Goal: Transaction & Acquisition: Purchase product/service

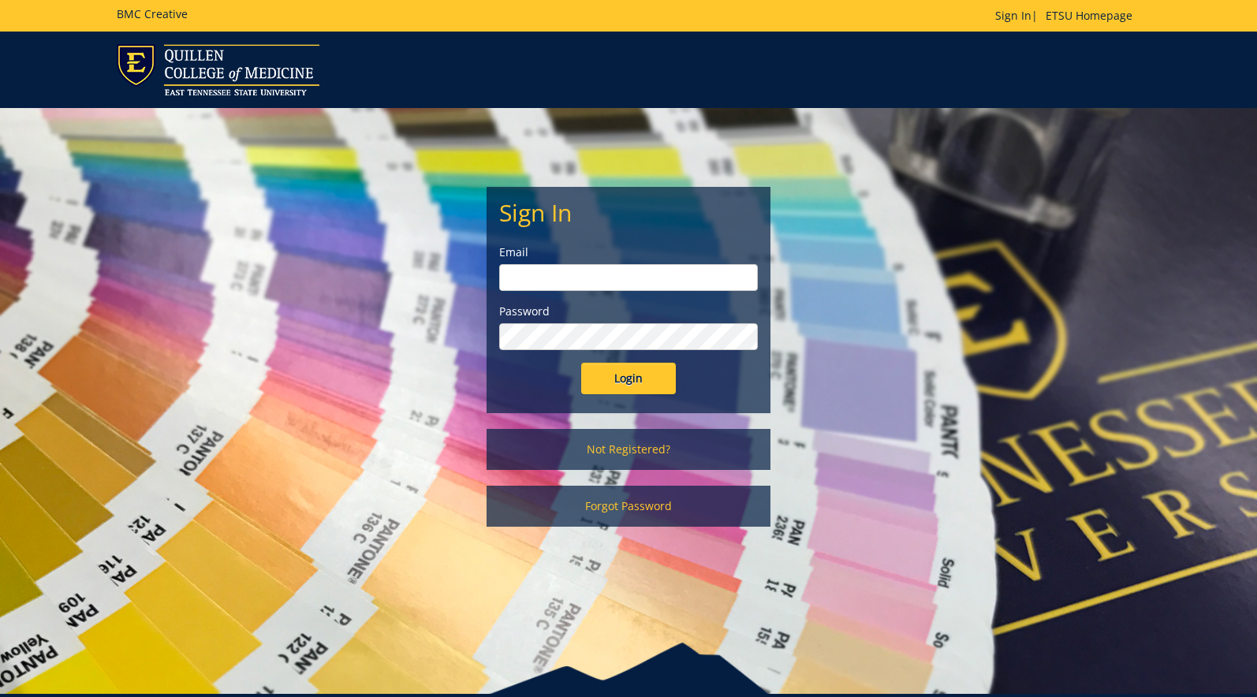
type input "millerna2@etsu.edu"
click at [646, 380] on input "Login" at bounding box center [628, 379] width 95 height 32
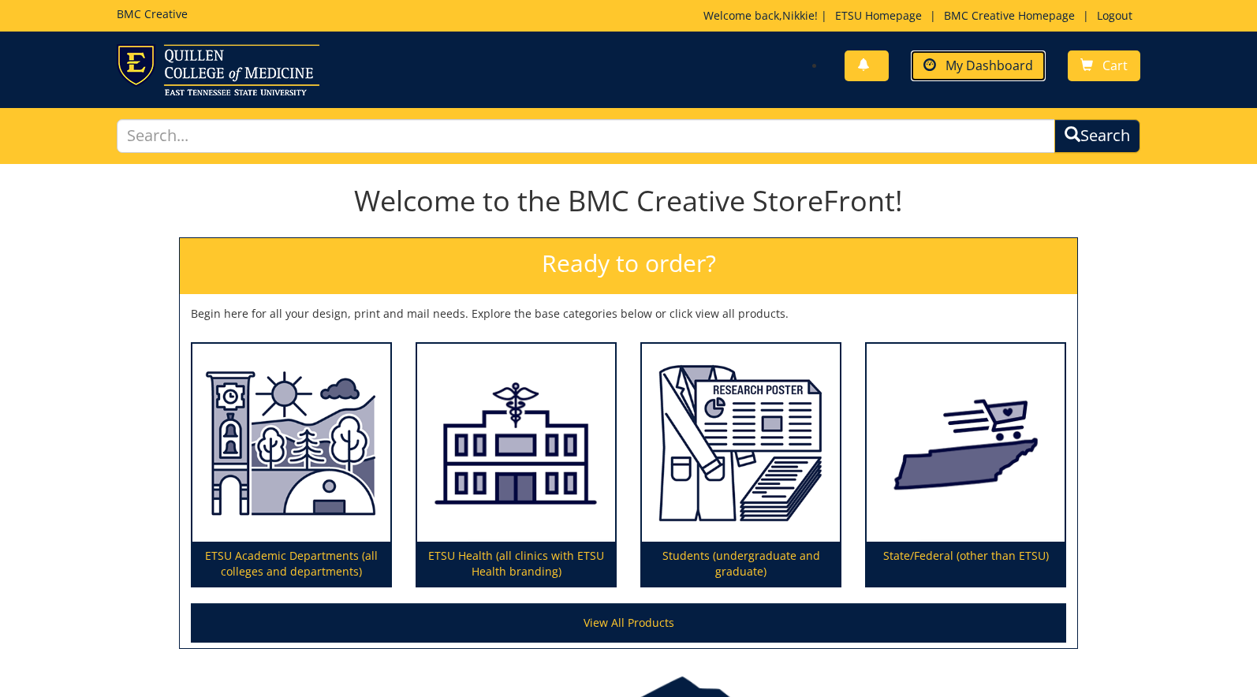
click at [1013, 72] on span "My Dashboard" at bounding box center [990, 65] width 88 height 17
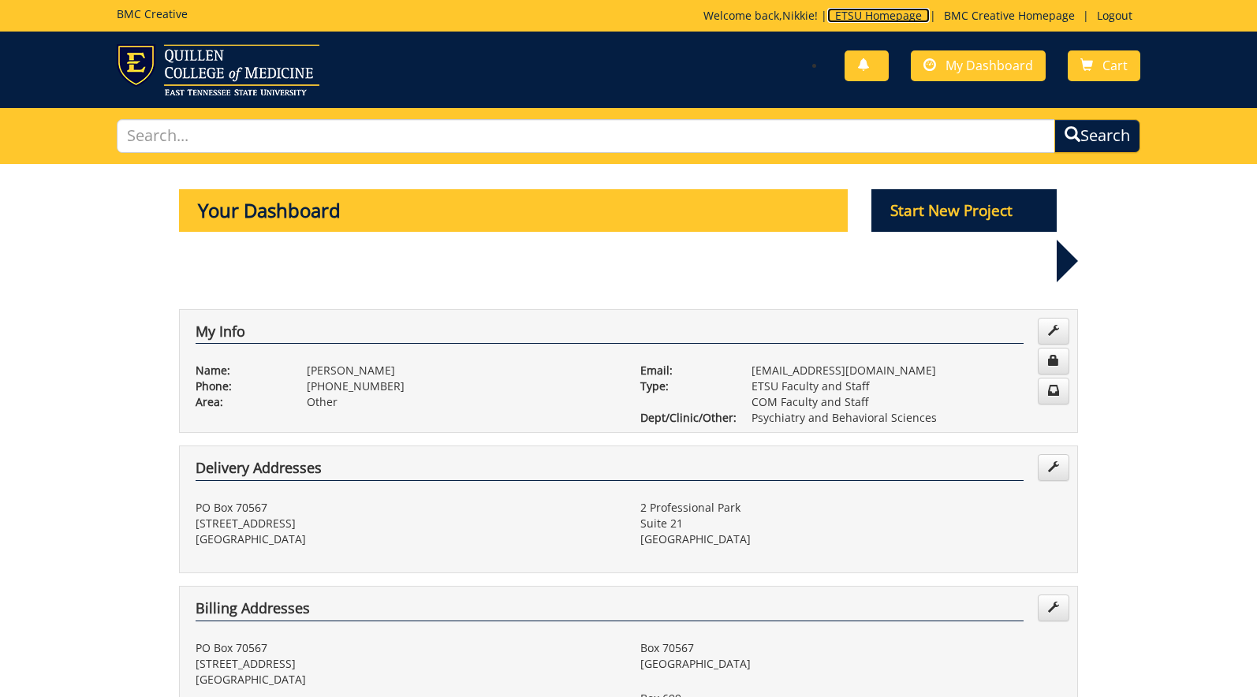
click at [851, 17] on link "ETSU Homepage" at bounding box center [878, 15] width 103 height 15
click at [930, 219] on p "Start New Project" at bounding box center [964, 210] width 186 height 43
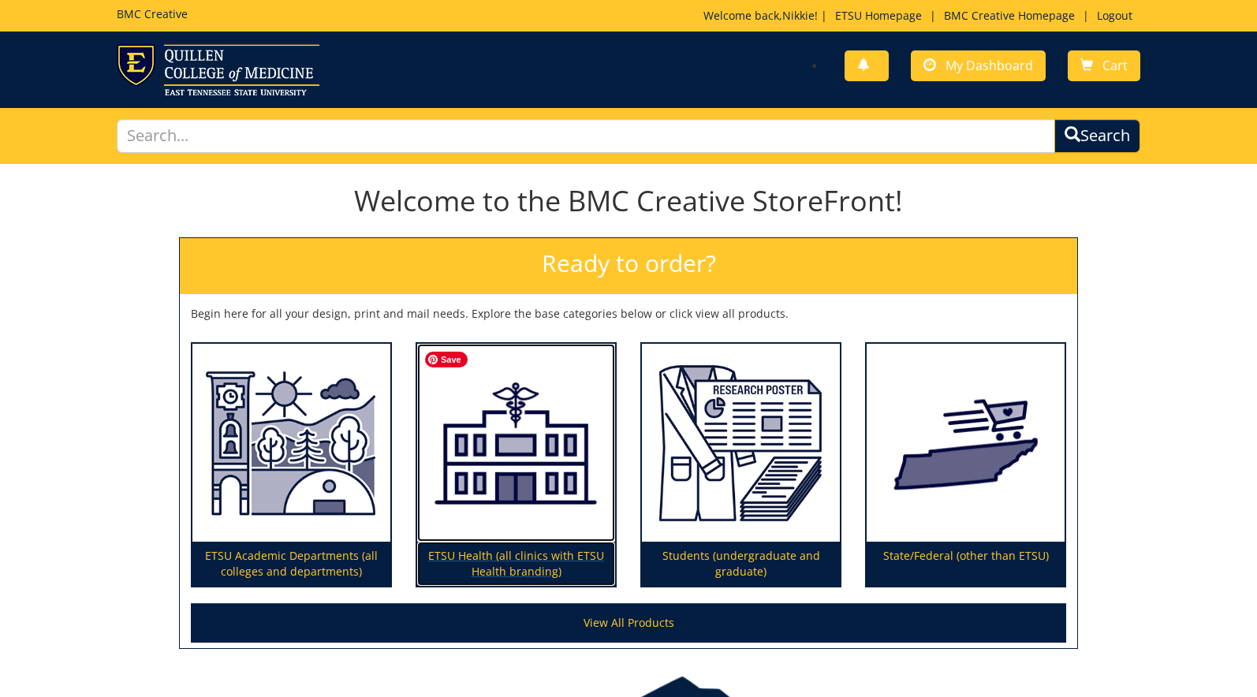
click at [521, 508] on img at bounding box center [516, 443] width 198 height 199
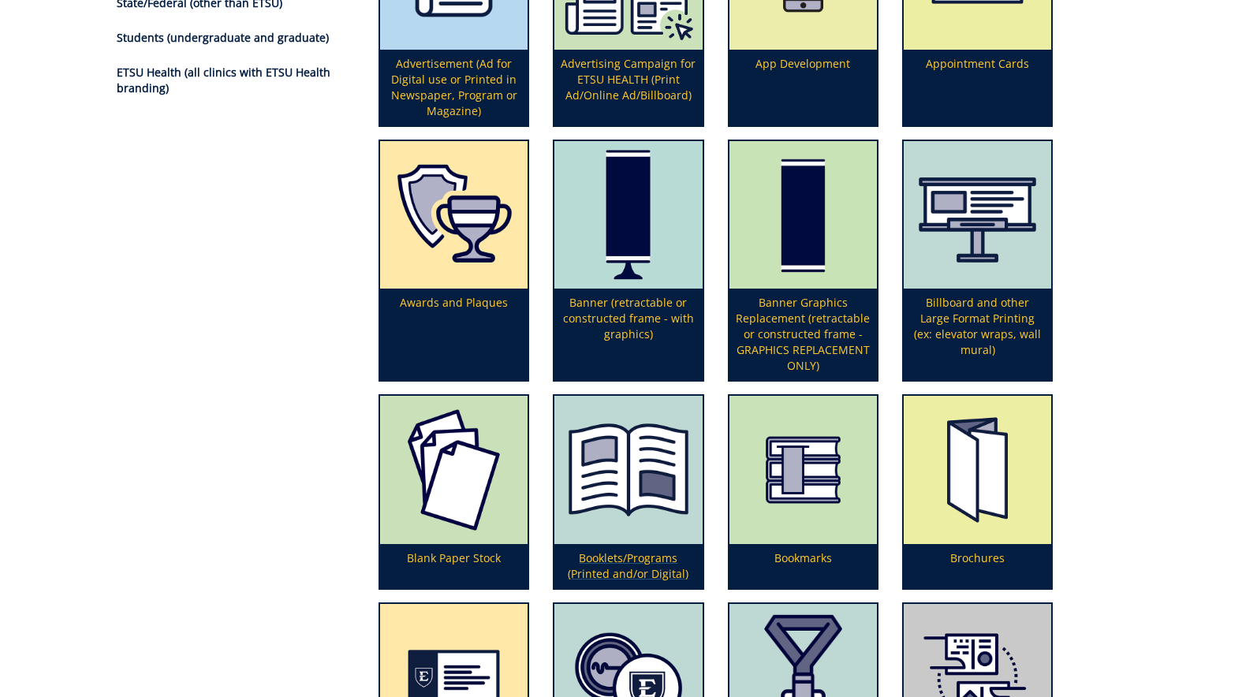
scroll to position [2756, 0]
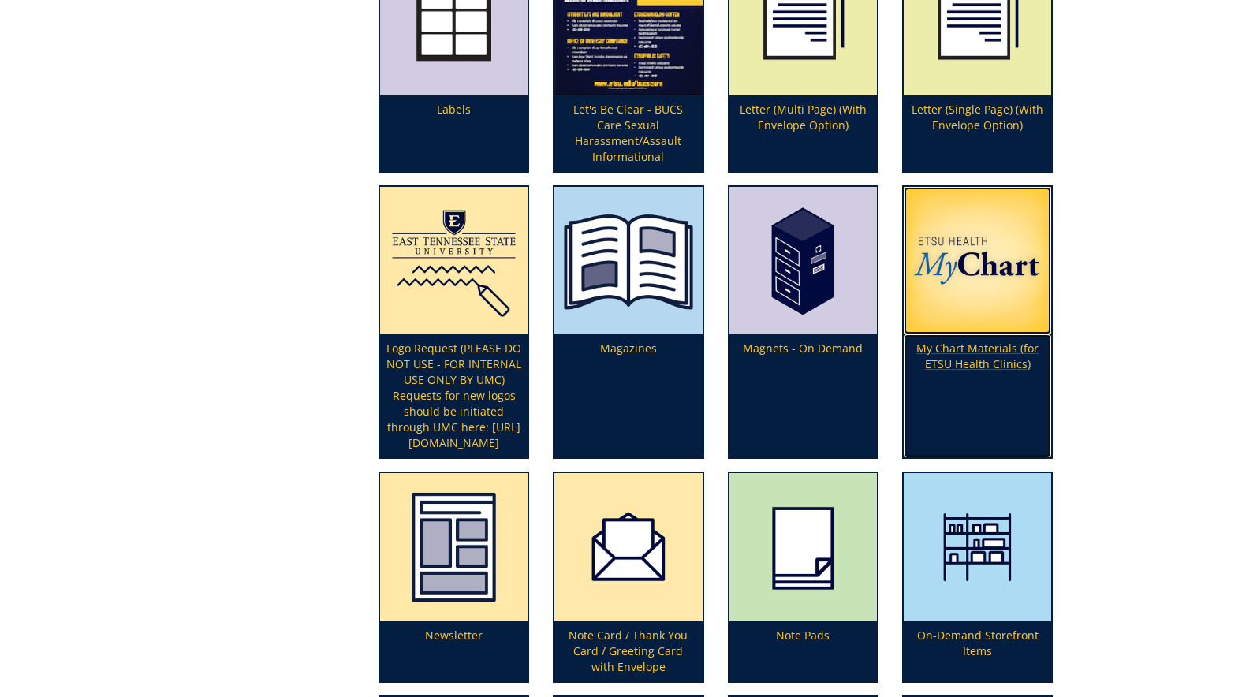
click at [951, 360] on p "My Chart Materials (for ETSU Health Clinics)" at bounding box center [977, 395] width 147 height 123
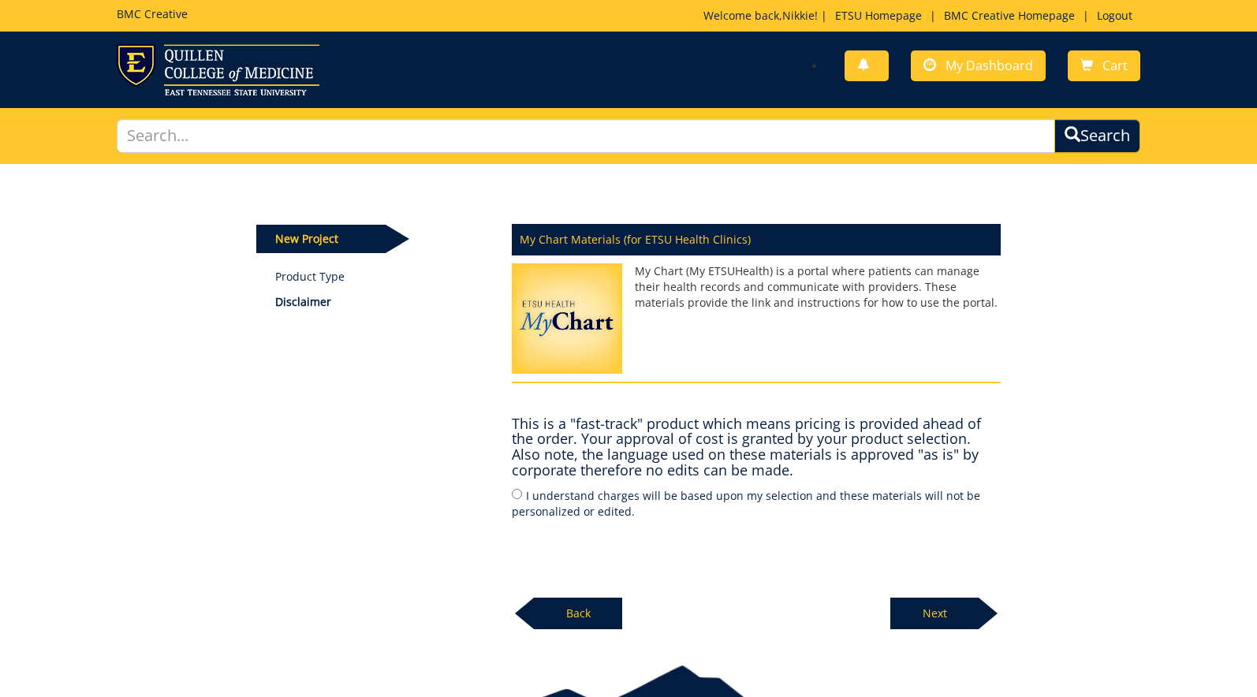
click at [516, 499] on label "I understand charges will be based upon my selection and these materials will n…" at bounding box center [756, 503] width 489 height 33
click at [516, 499] on input "I understand charges will be based upon my selection and these materials will n…" at bounding box center [517, 494] width 10 height 10
radio input "true"
click at [949, 620] on p "Next" at bounding box center [934, 614] width 88 height 32
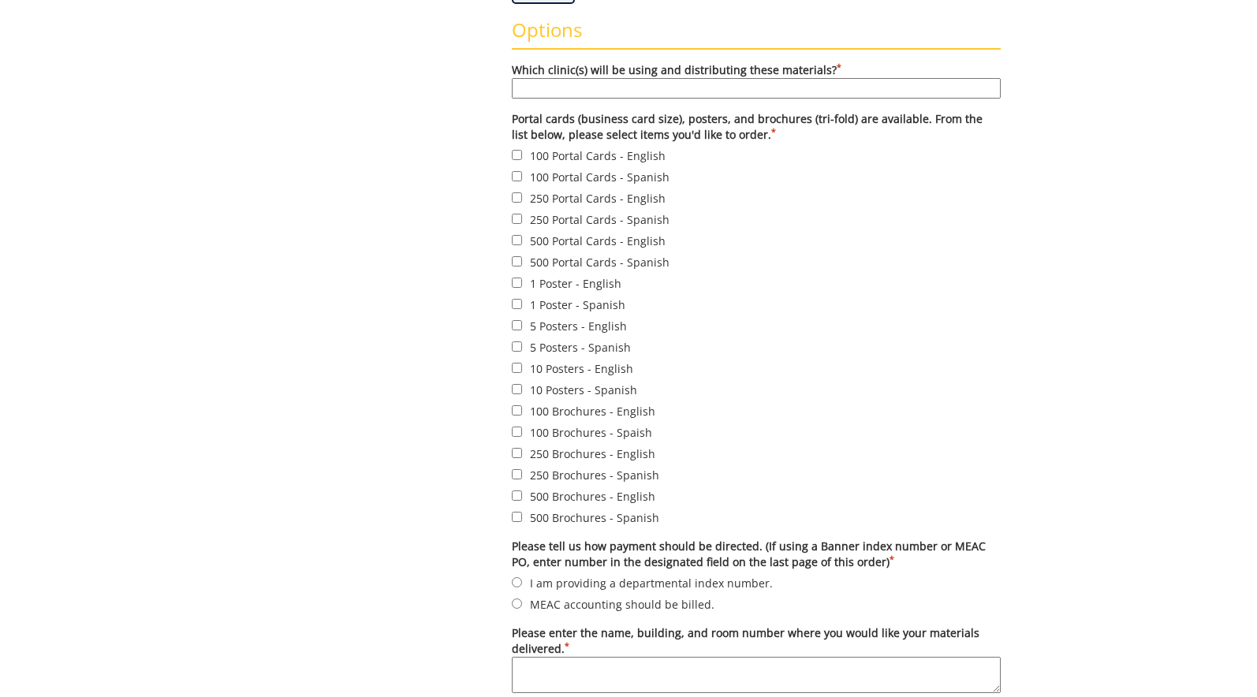
scroll to position [552, 0]
click at [516, 495] on input "500 Brochures - English" at bounding box center [517, 494] width 10 height 10
checkbox input "true"
click at [661, 84] on input "Which clinic(s) will be using and distributing these materials? *" at bounding box center [756, 87] width 489 height 21
type input "Psychiatry"
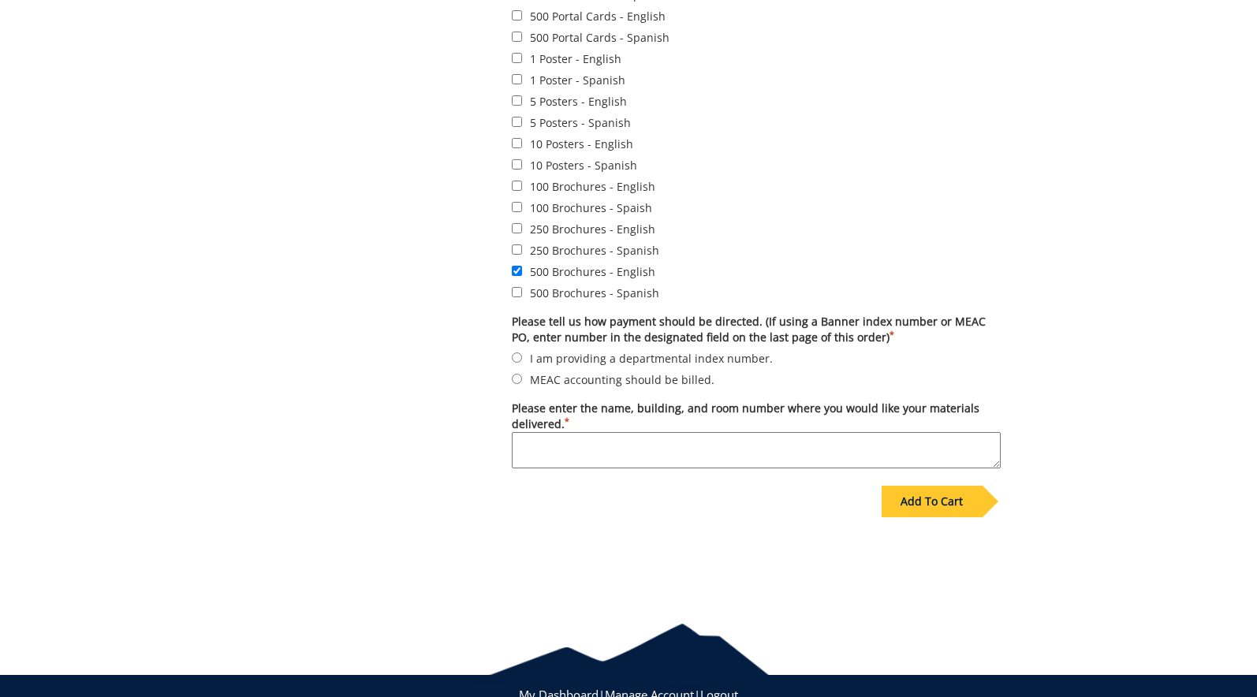
scroll to position [789, 0]
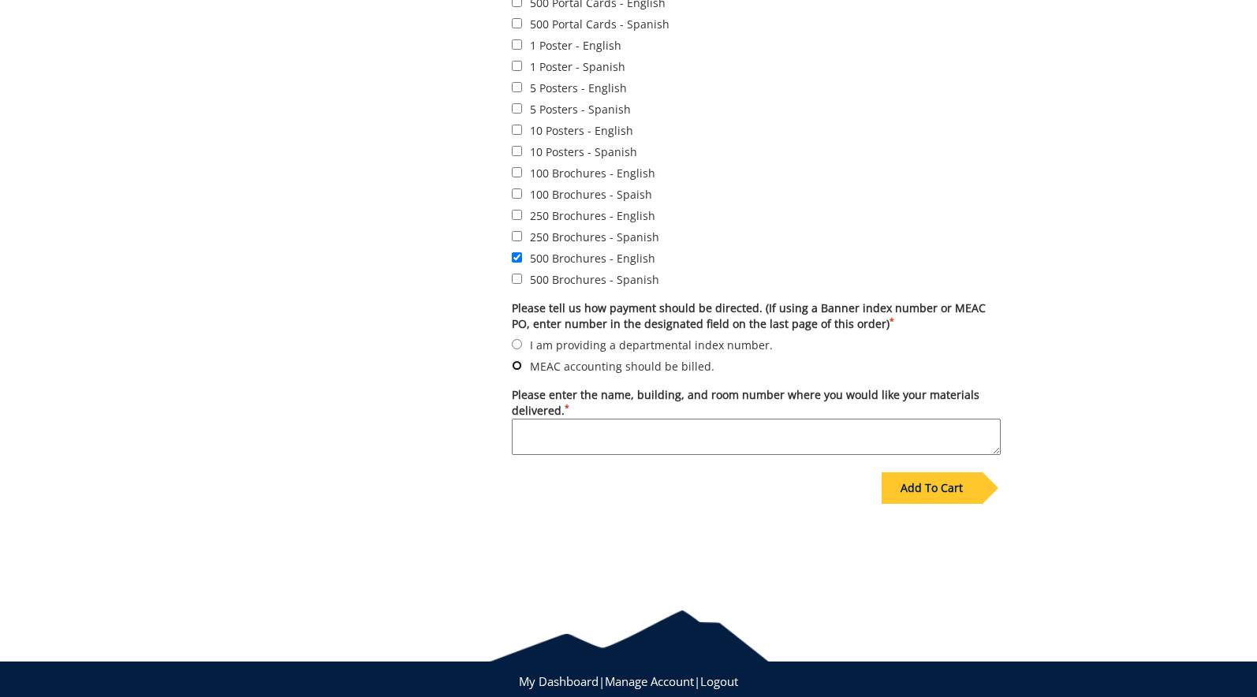
click at [518, 368] on input "MEAC accounting should be billed." at bounding box center [517, 365] width 10 height 10
radio input "true"
click at [545, 430] on textarea "Please enter the name, building, and room number where you would like your mate…" at bounding box center [756, 437] width 489 height 36
type textarea "[GEOGRAPHIC_DATA]"
click at [934, 499] on div "Add To Cart" at bounding box center [932, 488] width 100 height 32
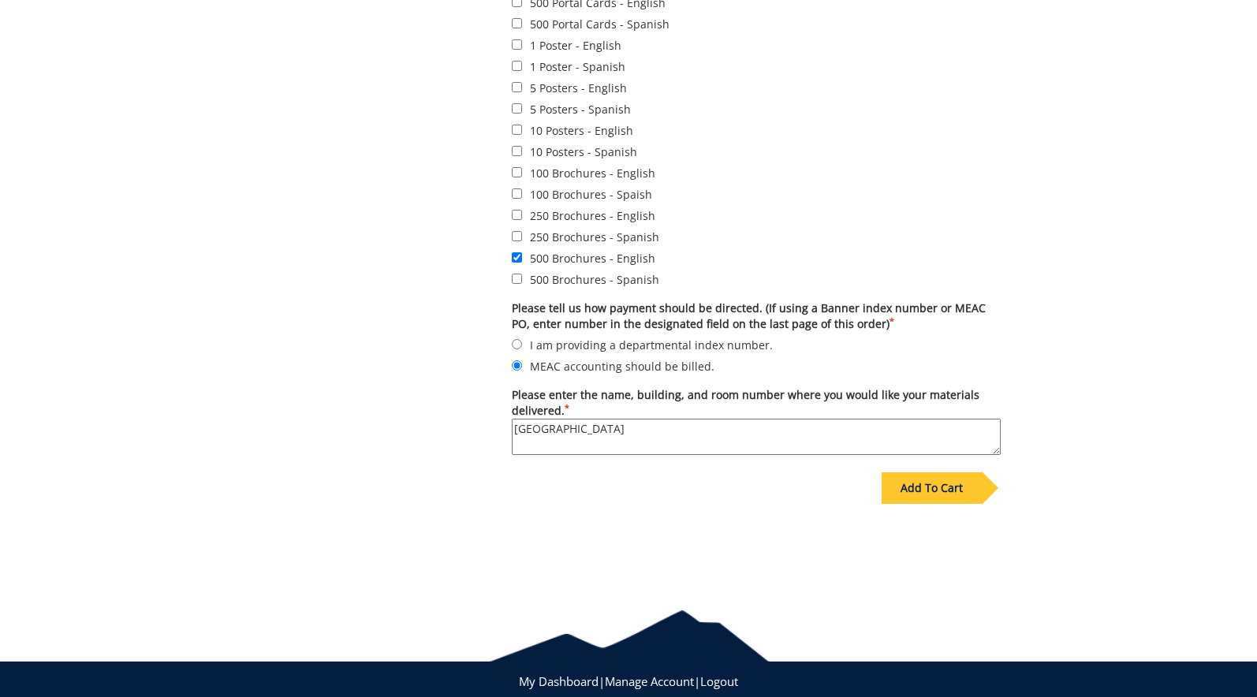
scroll to position [93, 0]
